Goal: Task Accomplishment & Management: Use online tool/utility

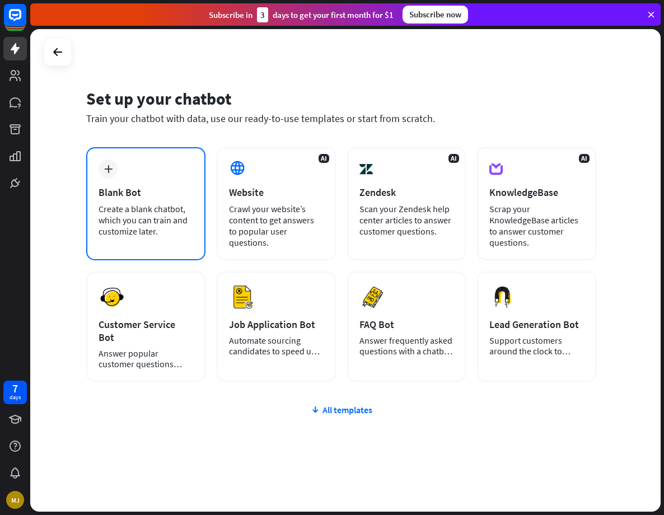
click at [135, 218] on div "Create a blank chatbot, which you can train and customize later." at bounding box center [145, 220] width 95 height 34
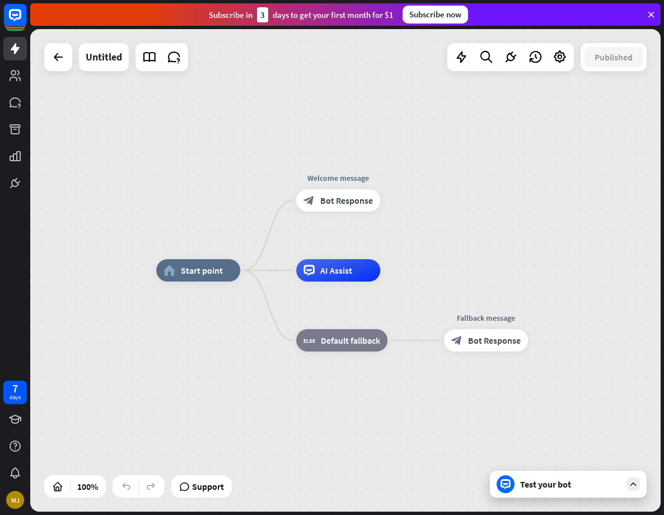
drag, startPoint x: 221, startPoint y: 407, endPoint x: 188, endPoint y: 407, distance: 33.0
click at [188, 407] on div "home_2 Start point Welcome message block_bot_response Bot Response AI Assist bl…" at bounding box center [471, 511] width 630 height 482
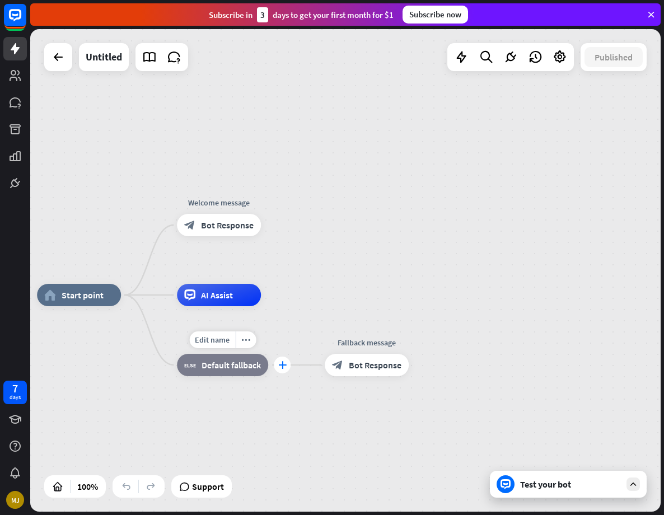
click at [282, 369] on icon "plus" at bounding box center [282, 365] width 8 height 8
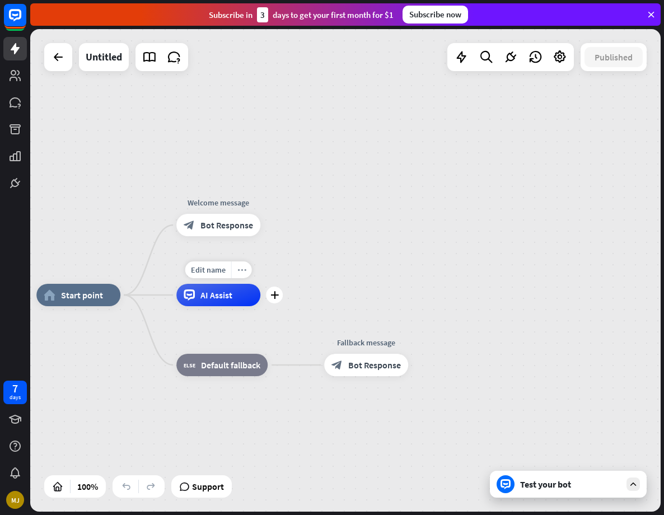
click at [241, 273] on icon "more_horiz" at bounding box center [241, 270] width 9 height 8
click at [219, 306] on div "plus AI Assist" at bounding box center [218, 295] width 84 height 22
click at [227, 298] on span "AI Assist" at bounding box center [216, 294] width 32 height 11
click at [349, 356] on div "block_bot_response Bot Response" at bounding box center [366, 365] width 84 height 22
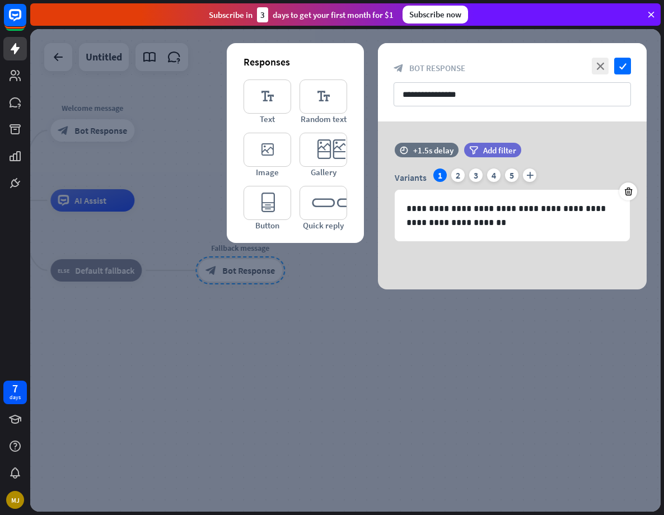
click at [363, 400] on div at bounding box center [345, 270] width 630 height 482
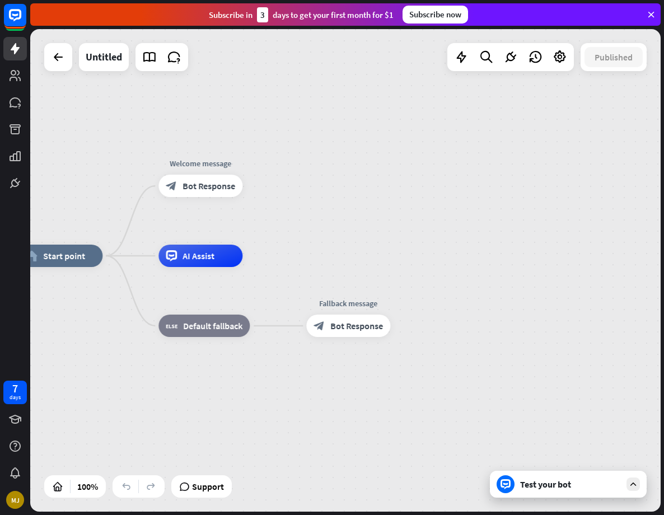
drag, startPoint x: 212, startPoint y: 177, endPoint x: 311, endPoint y: 224, distance: 109.1
click at [311, 224] on div "home_2 Start point Welcome message block_bot_response Bot Response AI Assist bl…" at bounding box center [345, 270] width 630 height 482
click at [403, 330] on icon "plus" at bounding box center [404, 326] width 8 height 8
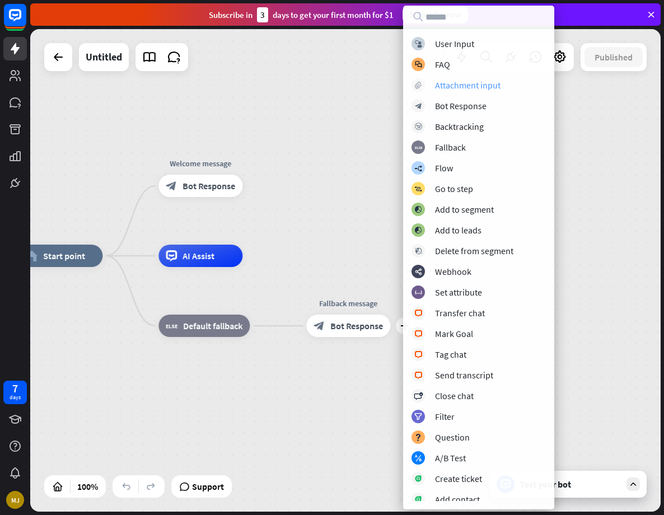
click at [462, 88] on div "Attachment input" at bounding box center [467, 84] width 65 height 11
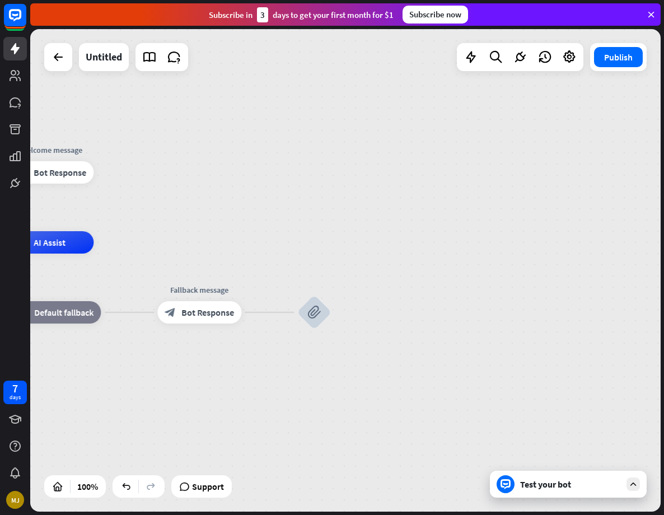
drag, startPoint x: 480, startPoint y: 360, endPoint x: 387, endPoint y: 353, distance: 93.7
click at [389, 353] on div "home_2 Start point Welcome message block_bot_response Bot Response AI Assist bl…" at bounding box center [185, 483] width 630 height 482
click at [308, 317] on icon "block_attachment" at bounding box center [311, 312] width 13 height 13
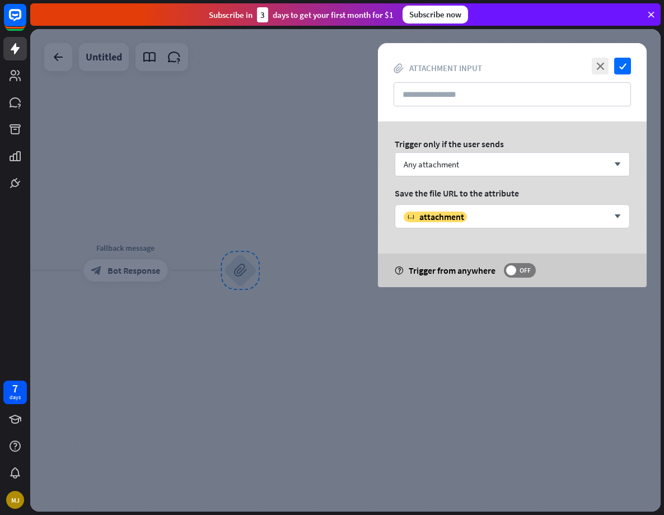
click at [567, 147] on div "Trigger only if the user sends" at bounding box center [511, 143] width 235 height 11
click at [560, 160] on div "Any attachment arrow_down" at bounding box center [511, 164] width 235 height 24
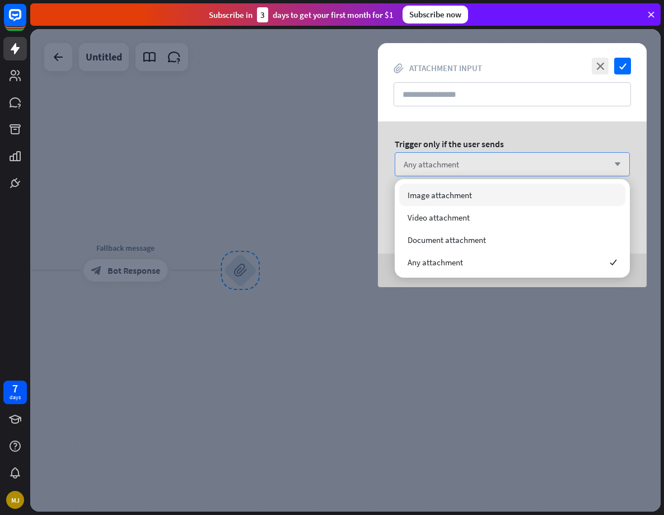
click at [555, 163] on div "Any attachment arrow_down" at bounding box center [511, 164] width 235 height 24
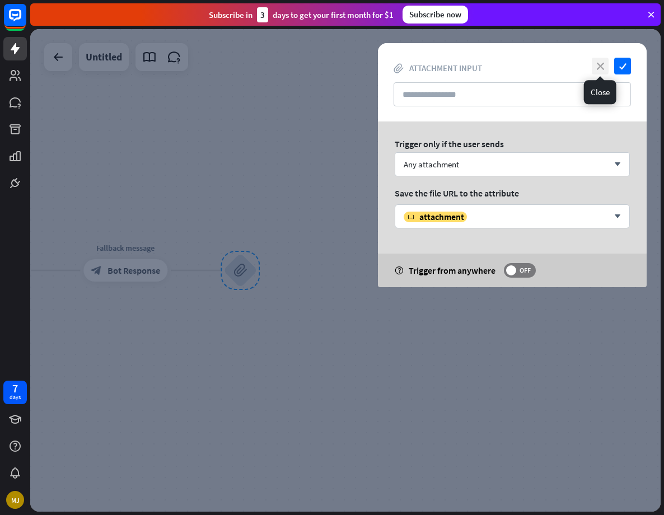
click at [595, 67] on icon "close" at bounding box center [599, 66] width 17 height 17
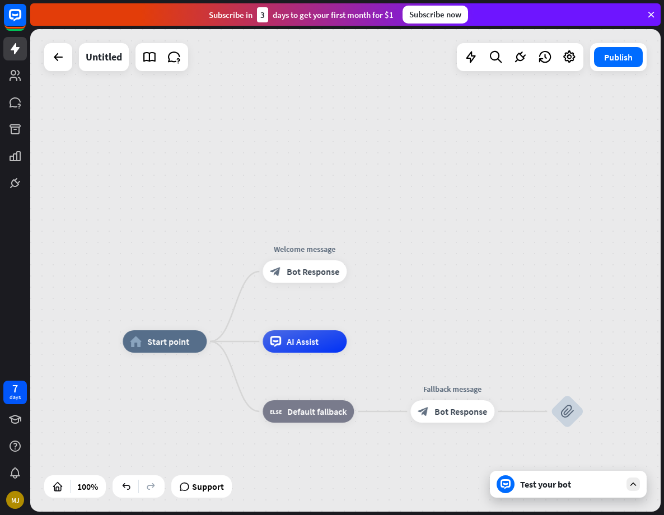
drag, startPoint x: 290, startPoint y: 189, endPoint x: 490, endPoint y: 252, distance: 209.4
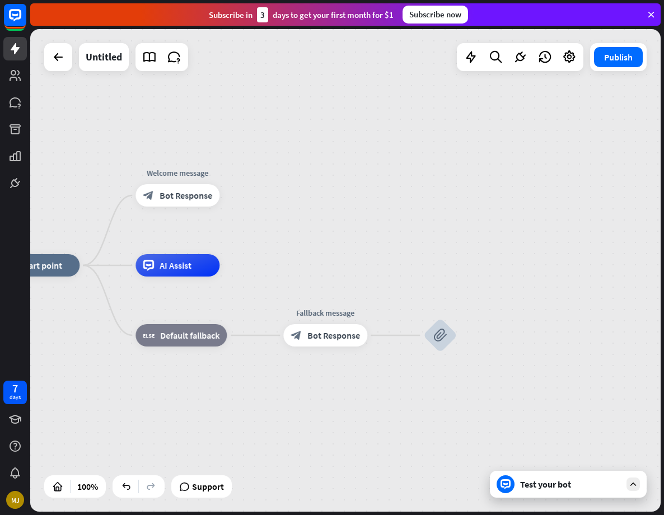
click at [490, 252] on div "home_2 Start point Welcome message block_bot_response Bot Response AI Assist bl…" at bounding box center [345, 270] width 630 height 482
click at [427, 335] on div "block_attachment" at bounding box center [440, 335] width 34 height 34
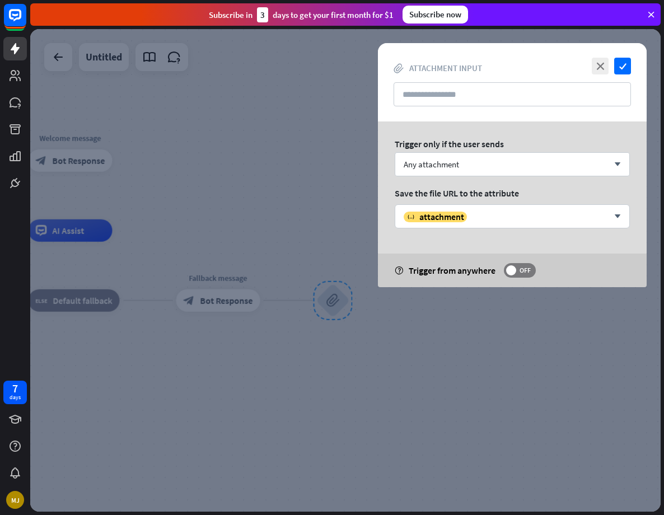
click at [456, 345] on div at bounding box center [345, 270] width 630 height 482
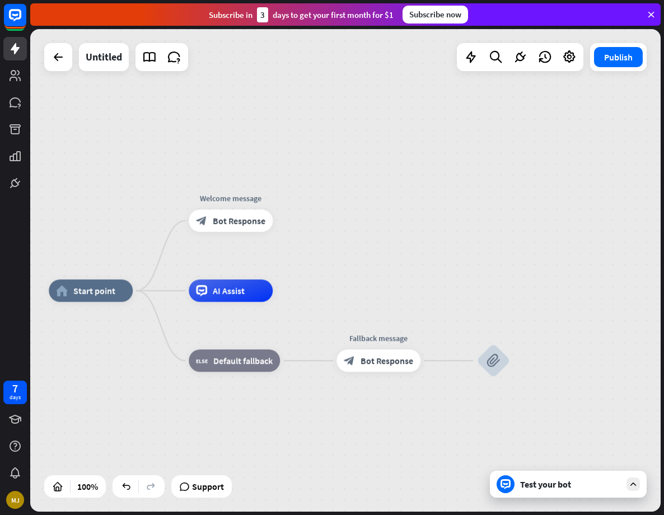
drag, startPoint x: 535, startPoint y: 443, endPoint x: 571, endPoint y: 440, distance: 35.9
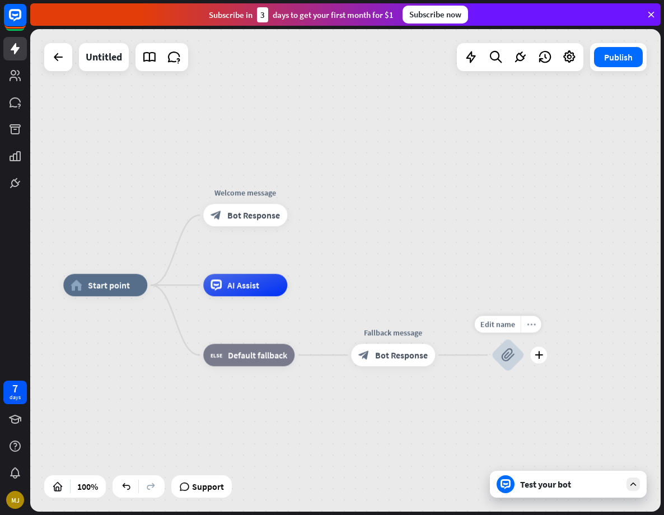
click at [520, 322] on div "more_horiz" at bounding box center [530, 324] width 21 height 17
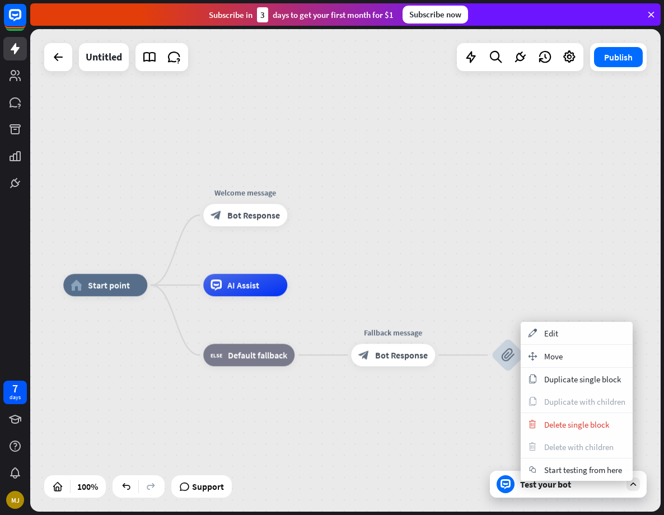
click at [323, 243] on div "home_2 Start point Welcome message block_bot_response Bot Response AI Assist bl…" at bounding box center [345, 270] width 630 height 482
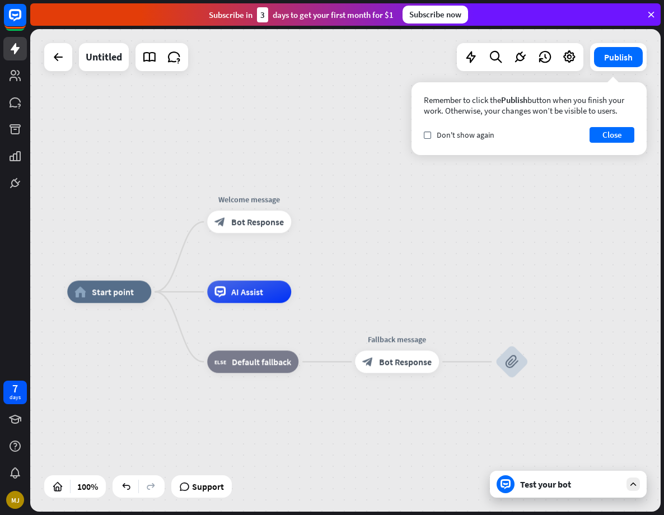
click at [466, 104] on div "Remember to click the Publish button when you finish your work. Otherwise, your…" at bounding box center [529, 105] width 210 height 21
click at [534, 329] on icon "more_horiz" at bounding box center [534, 331] width 9 height 8
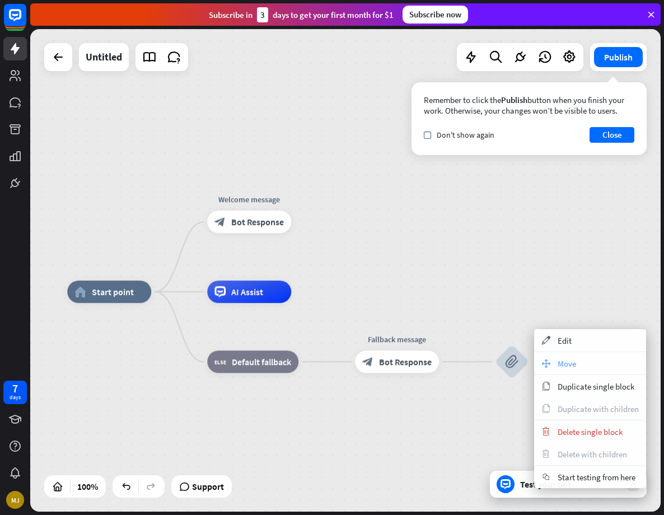
click at [554, 360] on div "move_block Move" at bounding box center [590, 363] width 112 height 22
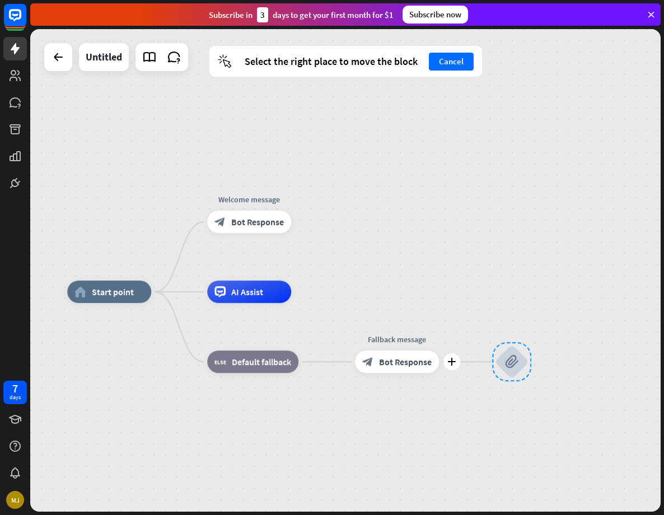
click at [392, 357] on span "Bot Response" at bounding box center [405, 361] width 53 height 11
click at [165, 293] on icon "plus" at bounding box center [163, 292] width 8 height 8
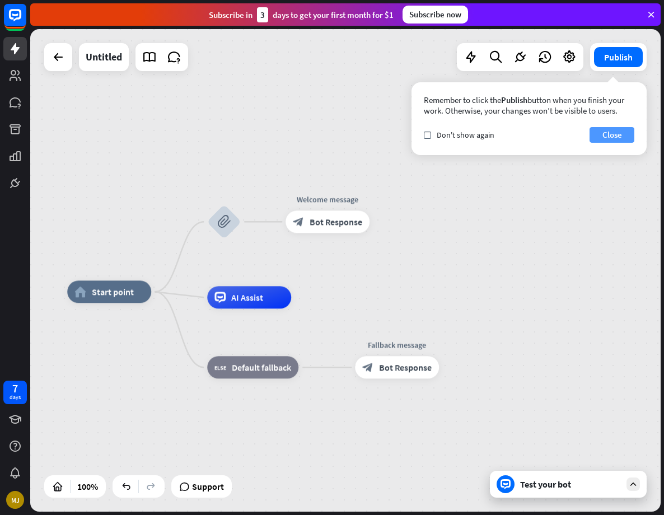
click at [616, 139] on button "Close" at bounding box center [611, 135] width 45 height 16
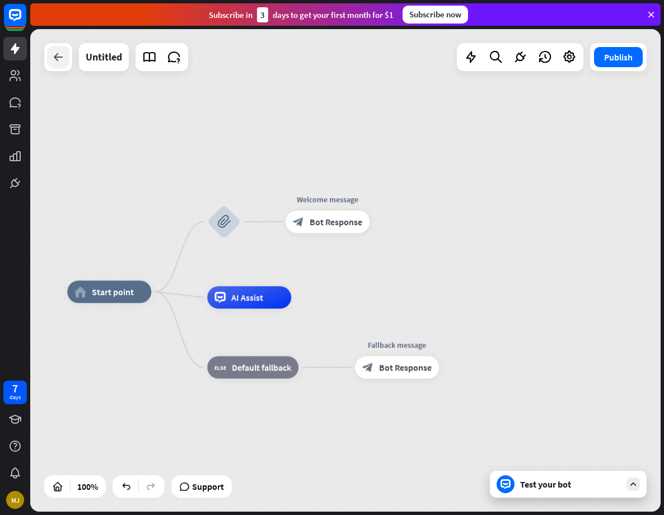
click at [53, 65] on div at bounding box center [58, 57] width 22 height 22
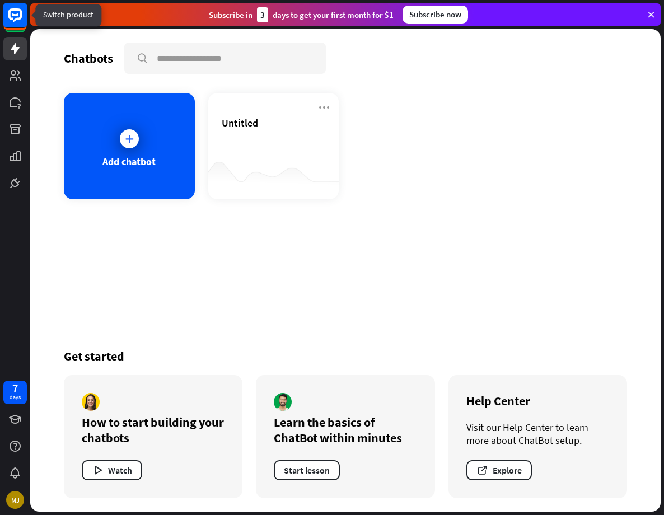
click at [10, 24] on rect at bounding box center [15, 15] width 25 height 25
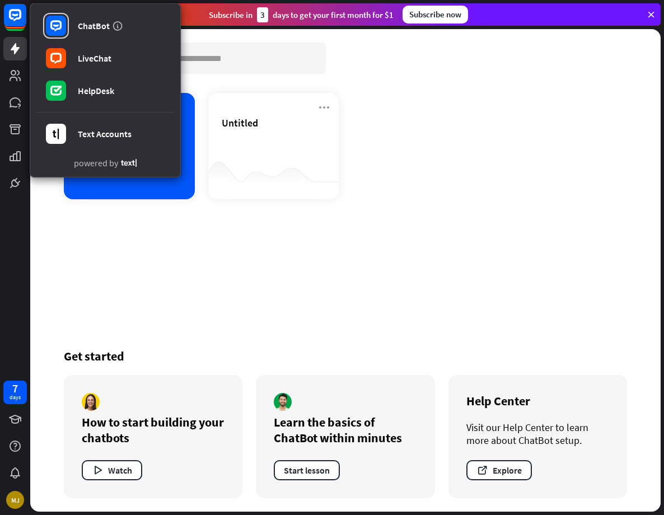
click at [233, 286] on div "Chatbots search Add chatbot Untitled Get started How to start building your cha…" at bounding box center [345, 270] width 630 height 482
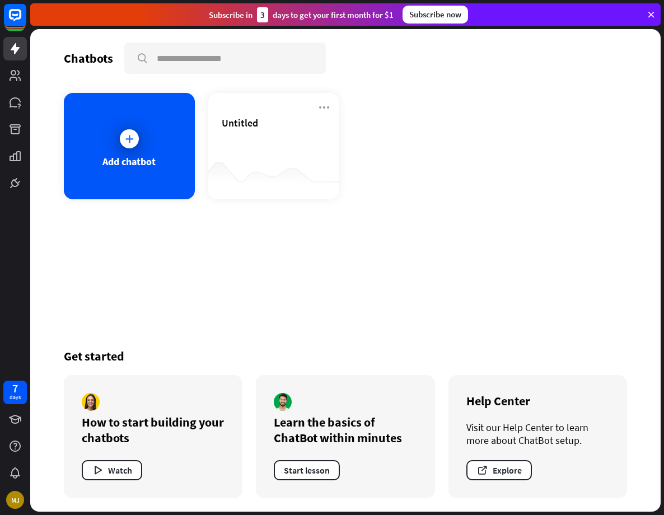
click at [158, 327] on div "Chatbots search Add chatbot Untitled Get started How to start building your cha…" at bounding box center [345, 270] width 630 height 482
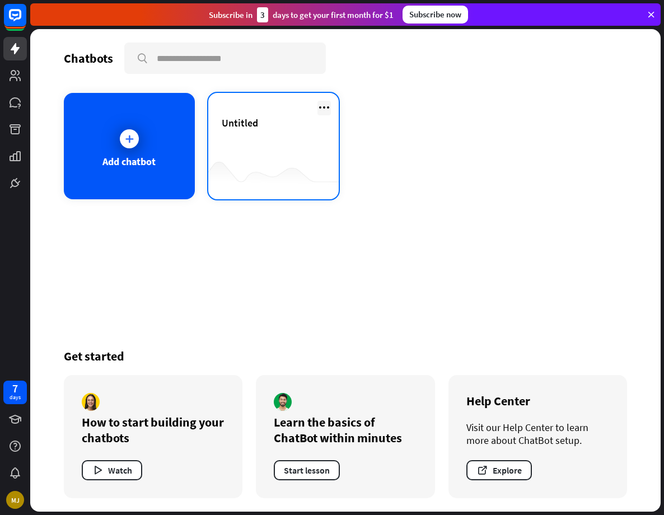
click at [328, 106] on icon at bounding box center [323, 107] width 13 height 13
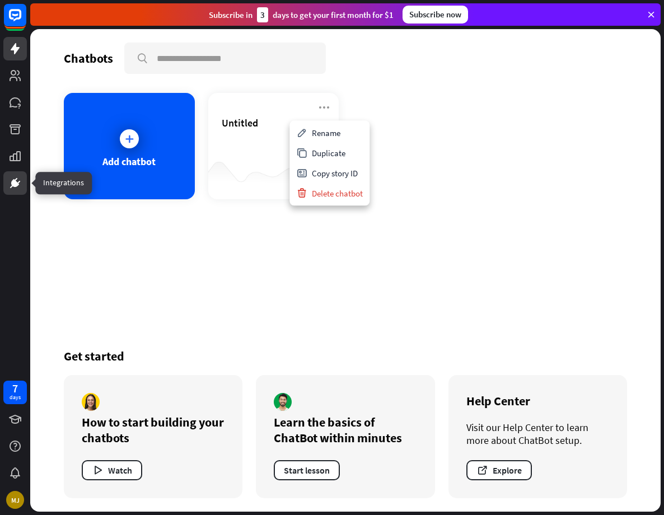
click at [20, 179] on icon at bounding box center [14, 182] width 13 height 13
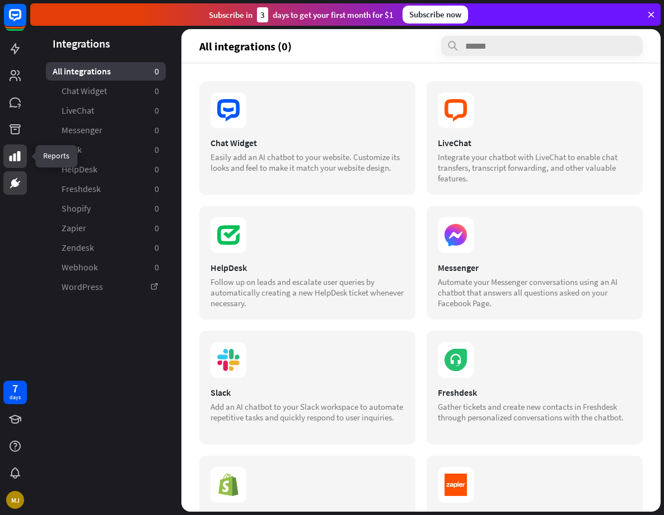
click at [15, 153] on icon at bounding box center [14, 155] width 13 height 13
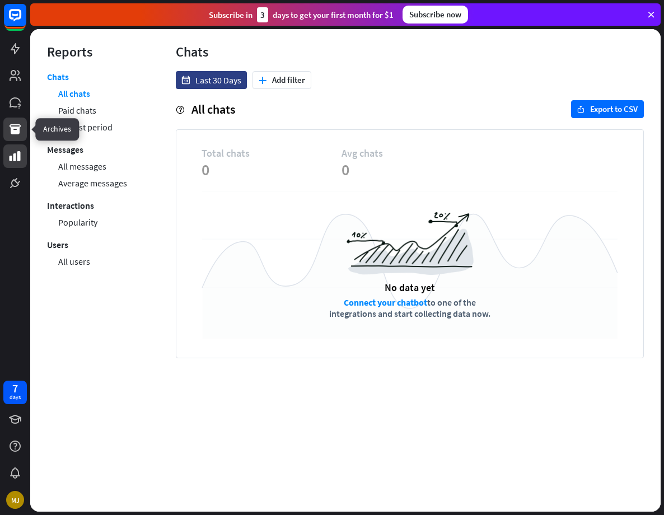
click at [19, 129] on icon at bounding box center [15, 129] width 11 height 10
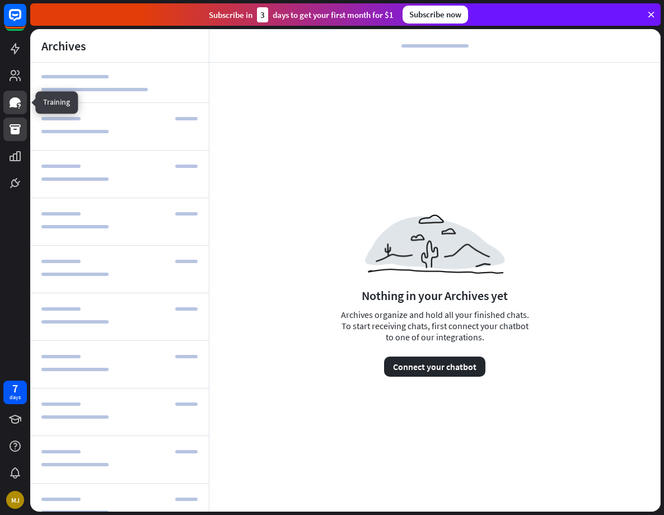
click at [18, 106] on icon at bounding box center [14, 102] width 13 height 13
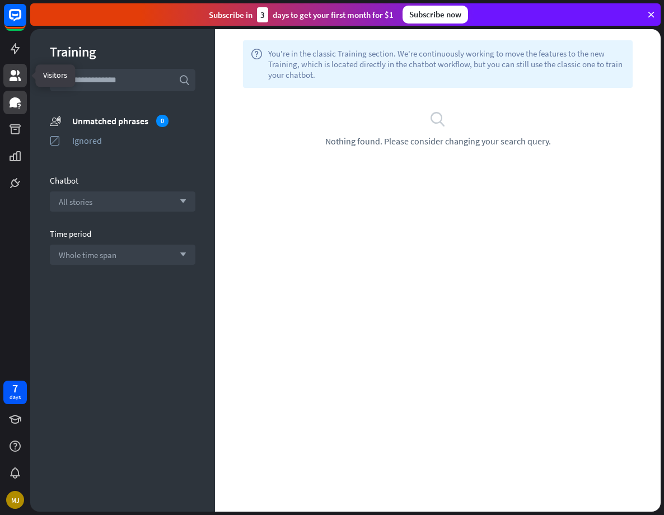
click at [19, 78] on icon at bounding box center [15, 75] width 11 height 11
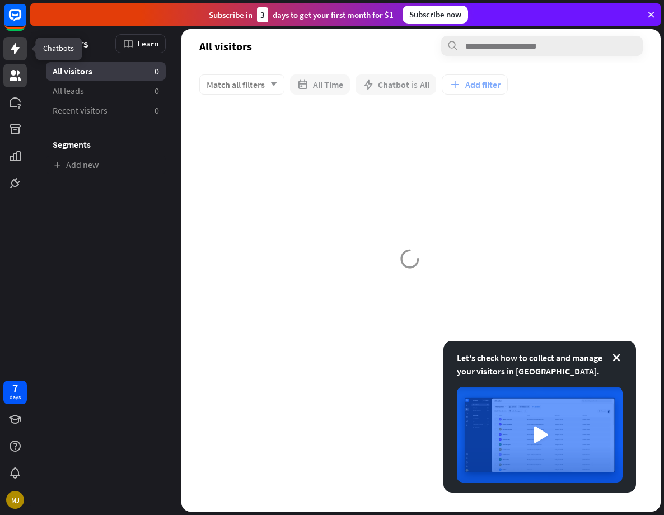
click at [11, 45] on icon at bounding box center [14, 48] width 13 height 13
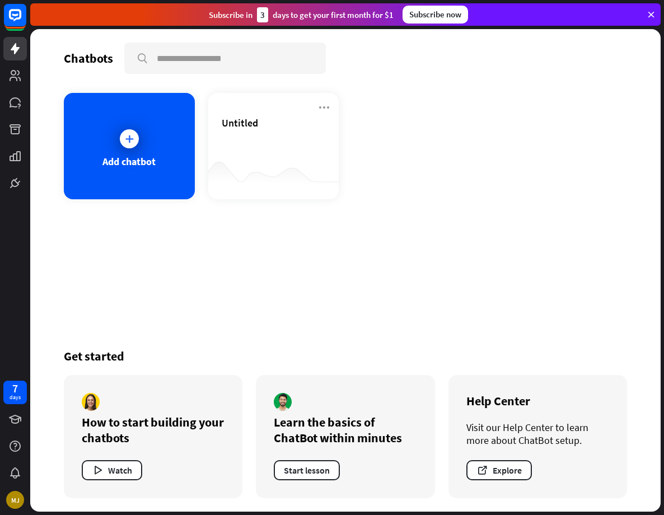
click at [544, 72] on div "Chatbots search" at bounding box center [345, 58] width 563 height 31
click at [15, 503] on div "MJ" at bounding box center [15, 500] width 18 height 18
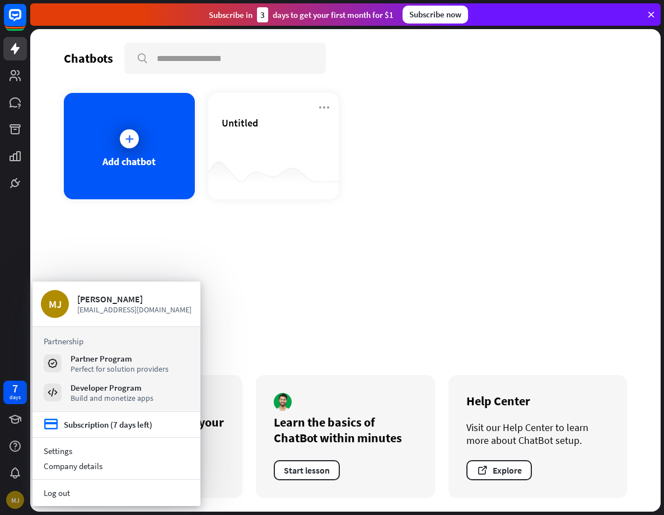
click at [15, 502] on div "MJ" at bounding box center [15, 500] width 18 height 18
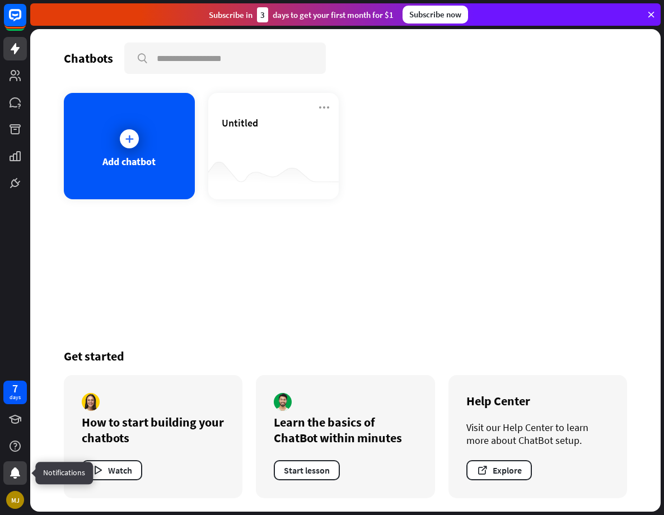
click at [18, 473] on icon at bounding box center [15, 472] width 10 height 11
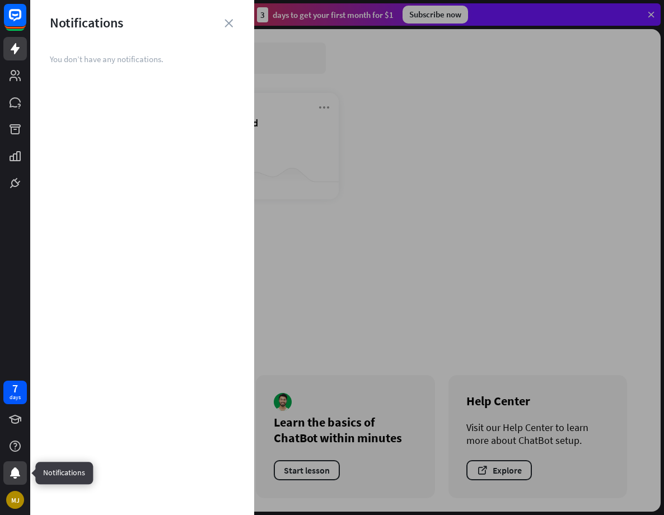
click at [18, 473] on icon at bounding box center [15, 472] width 10 height 11
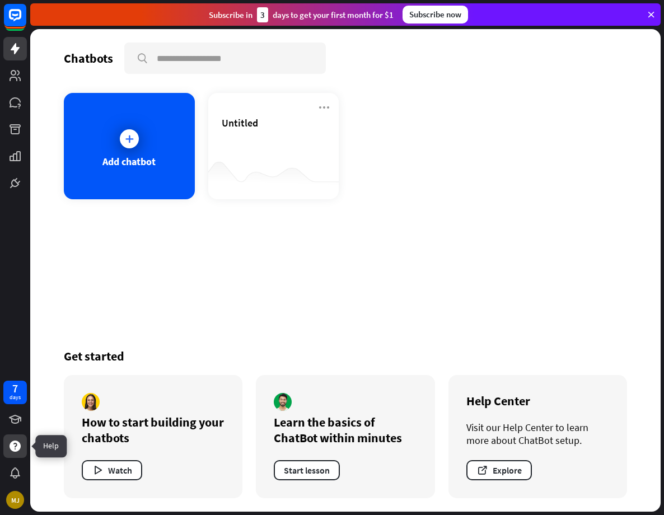
click at [17, 441] on icon at bounding box center [15, 445] width 11 height 11
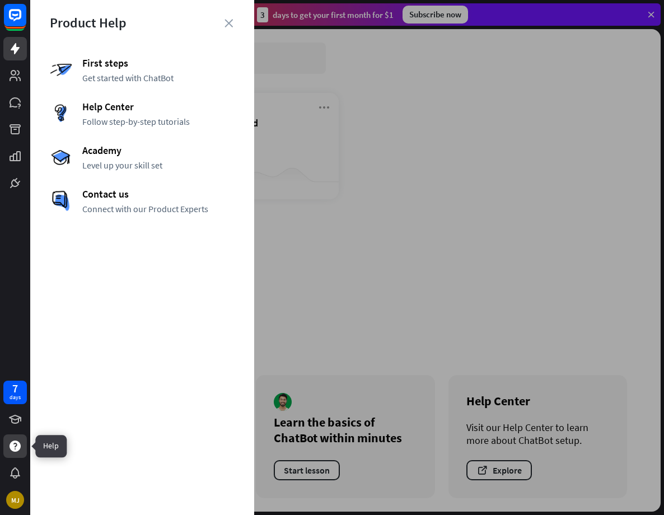
click at [17, 441] on icon at bounding box center [15, 445] width 11 height 11
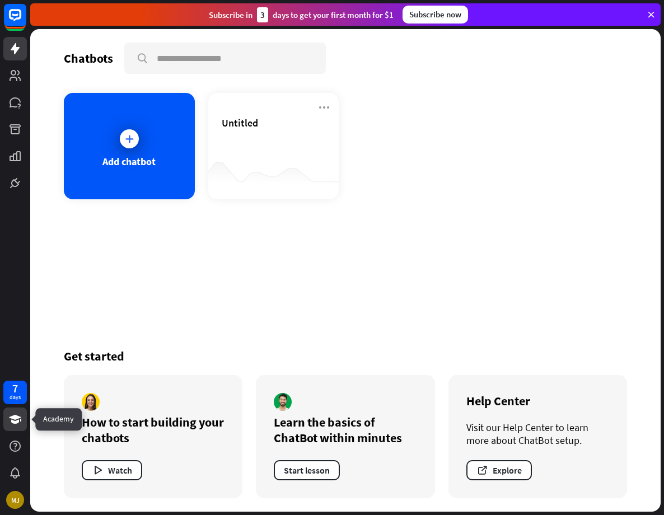
click at [18, 419] on icon at bounding box center [14, 418] width 13 height 13
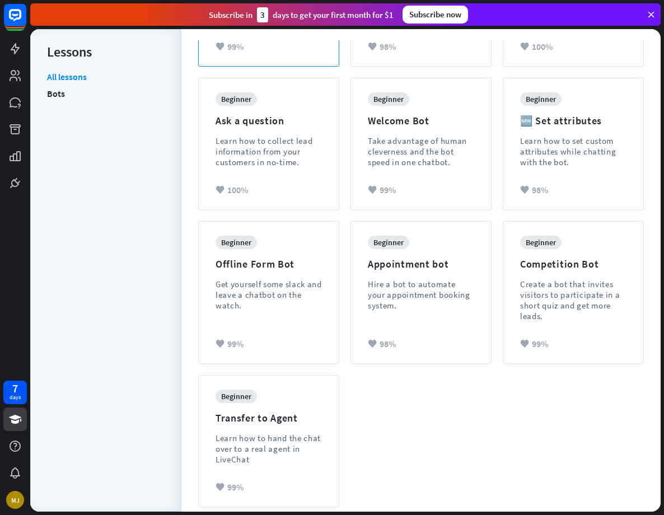
scroll to position [246, 0]
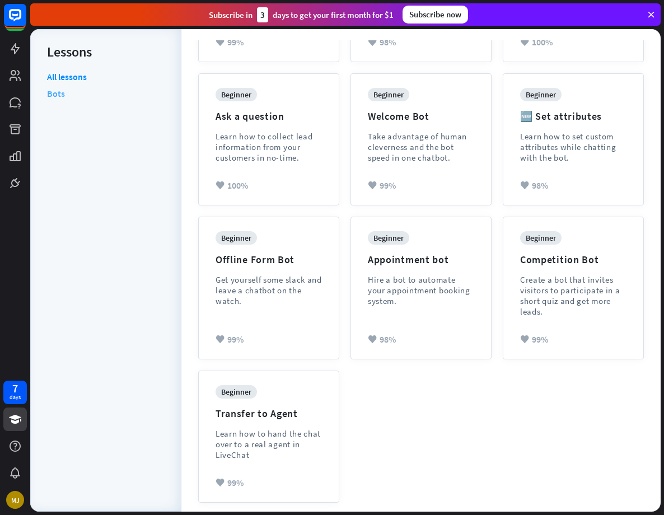
click at [58, 95] on link "Bots" at bounding box center [56, 93] width 18 height 17
click at [9, 183] on icon at bounding box center [14, 182] width 13 height 13
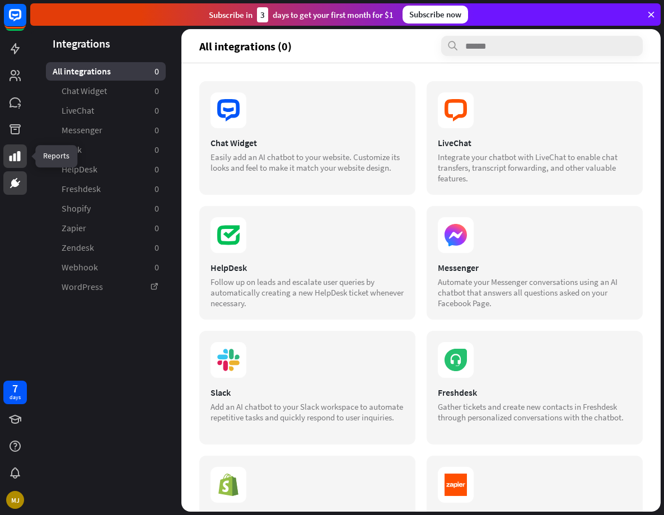
click at [12, 155] on icon at bounding box center [14, 155] width 13 height 13
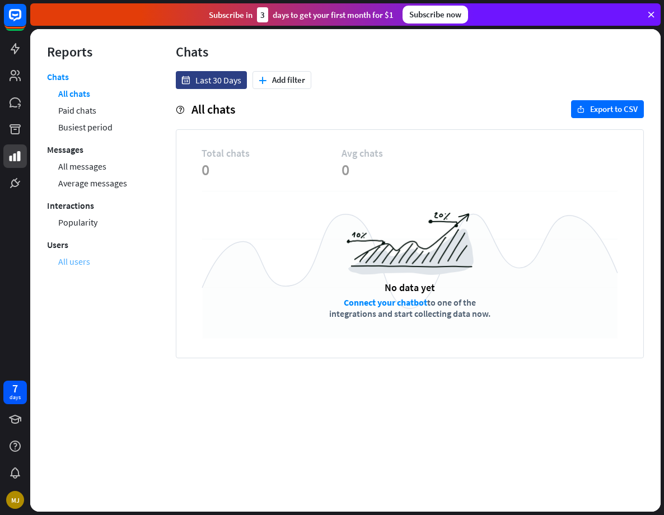
click at [86, 260] on link "All users" at bounding box center [74, 261] width 32 height 17
click at [651, 11] on icon at bounding box center [651, 15] width 10 height 10
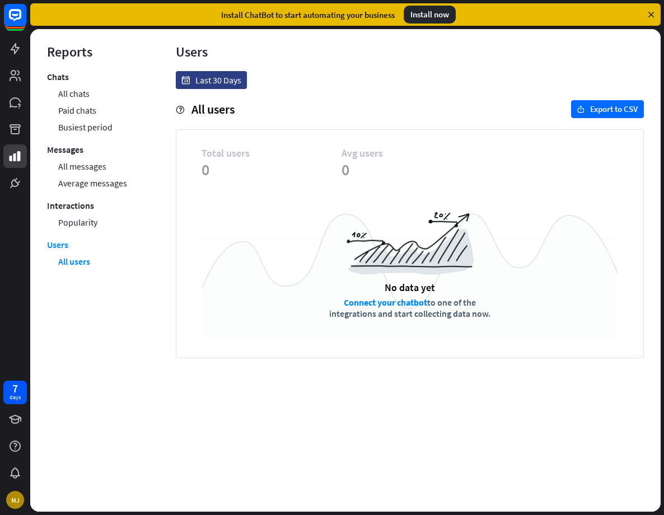
click at [654, 16] on icon at bounding box center [651, 15] width 10 height 10
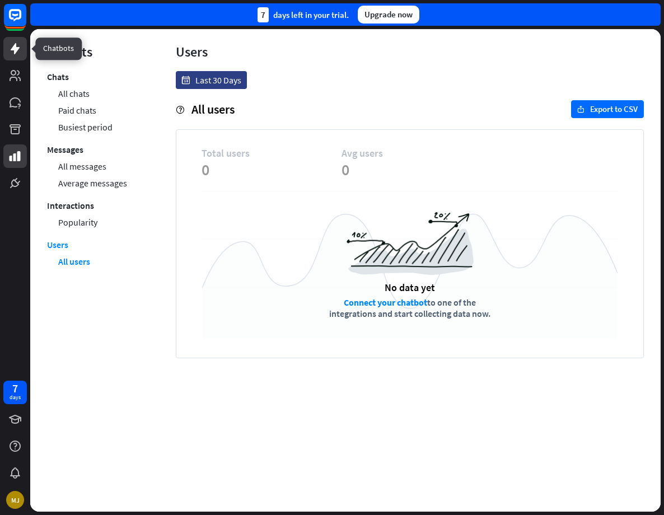
click at [12, 49] on icon at bounding box center [15, 48] width 9 height 11
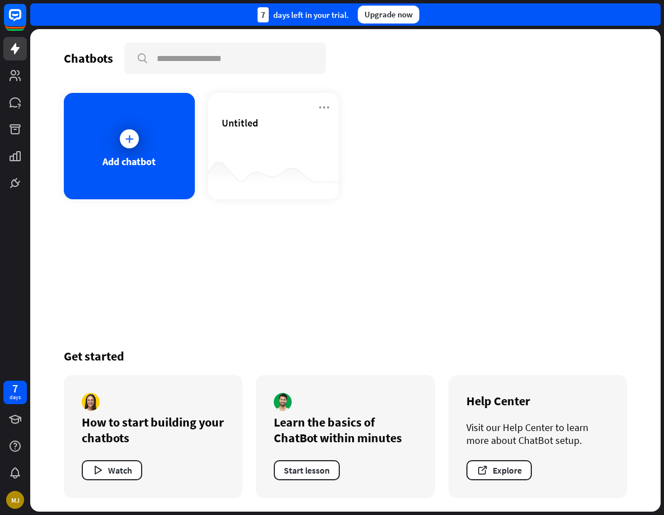
click at [1, 14] on div at bounding box center [15, 97] width 30 height 195
click at [16, 20] on icon at bounding box center [14, 14] width 13 height 13
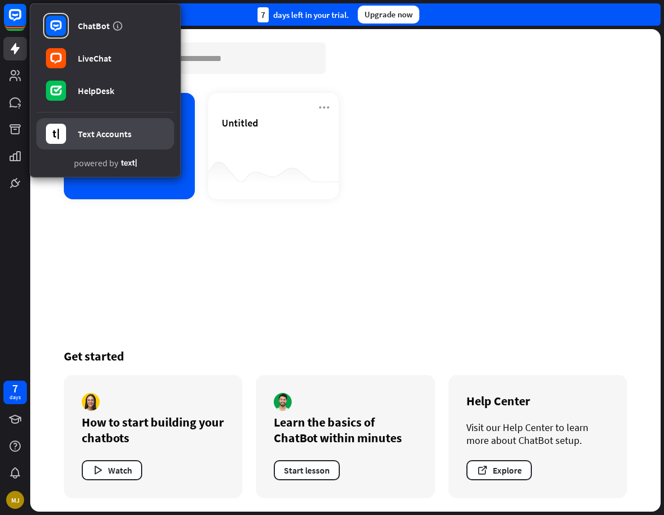
click at [78, 140] on link "Text Accounts" at bounding box center [105, 133] width 138 height 31
